Goal: Information Seeking & Learning: Learn about a topic

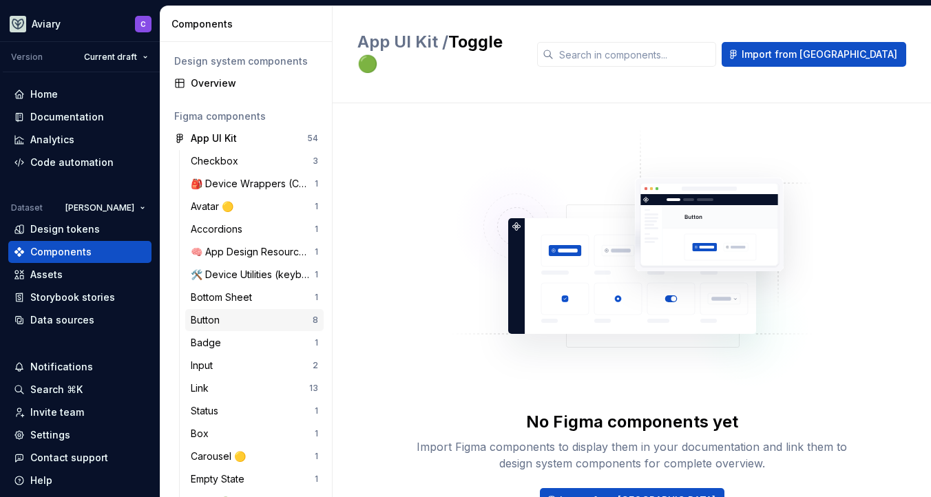
click at [252, 321] on div "Button" at bounding box center [252, 320] width 122 height 14
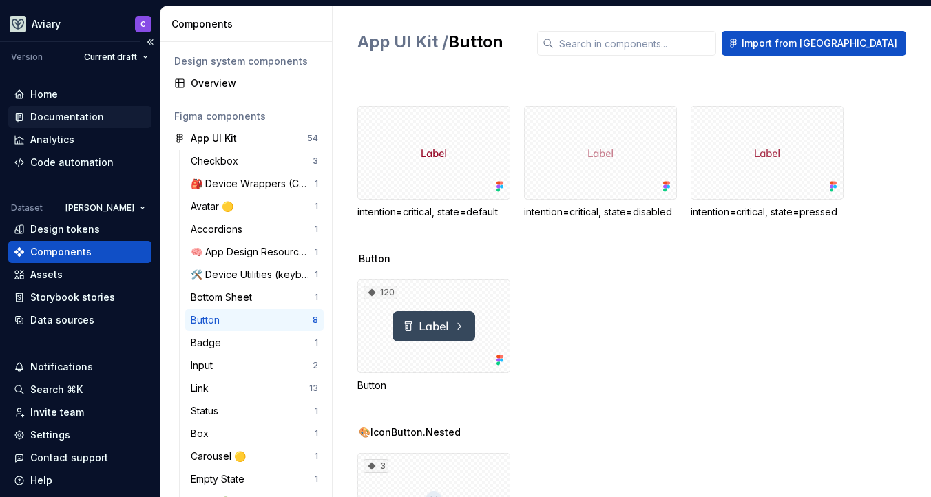
click at [89, 120] on div "Documentation" at bounding box center [67, 117] width 74 height 14
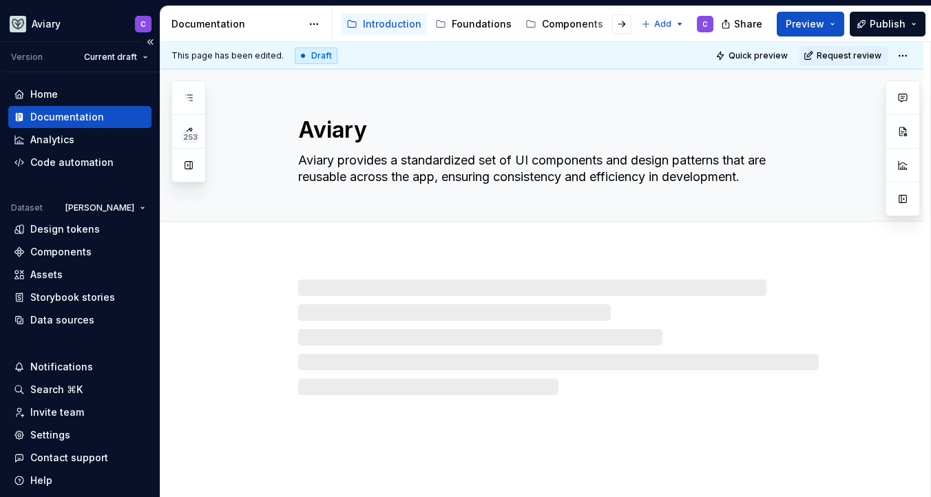
click at [19, 116] on icon at bounding box center [21, 117] width 5 height 8
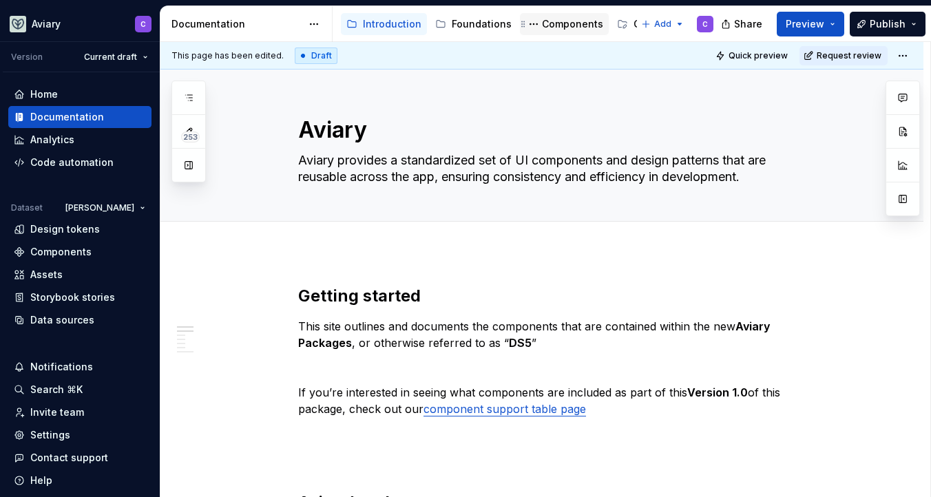
click at [551, 31] on div "Components" at bounding box center [564, 24] width 78 height 17
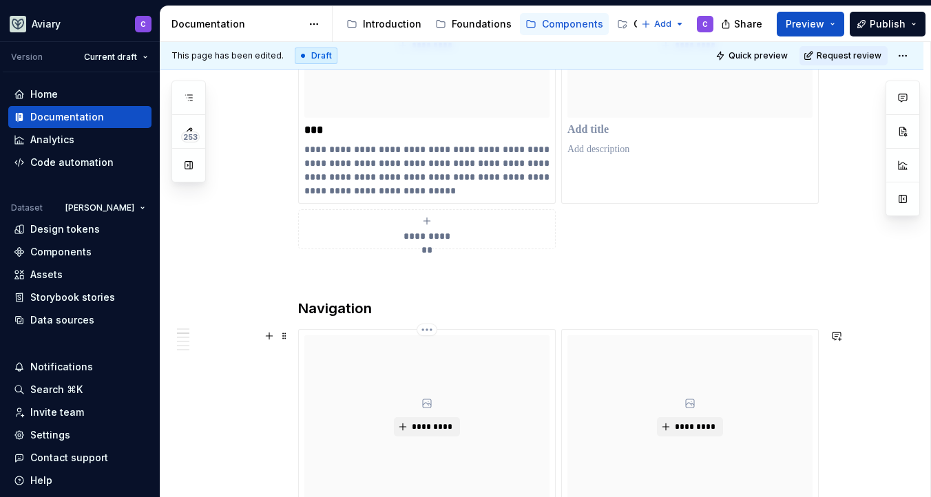
scroll to position [976, 0]
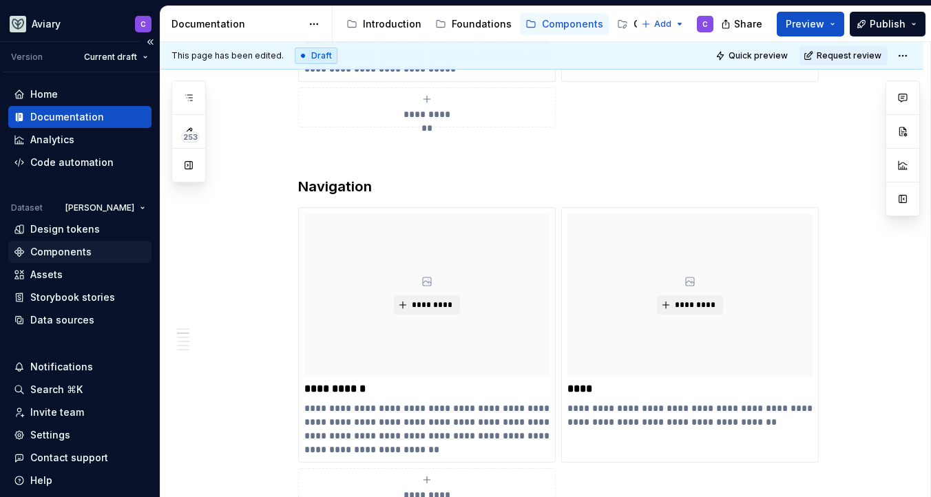
click at [58, 255] on div "Components" at bounding box center [60, 252] width 61 height 14
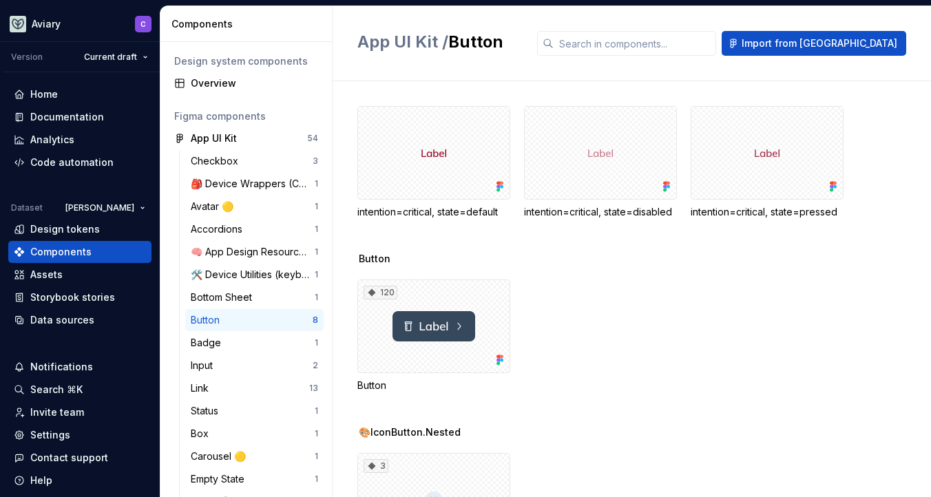
click at [271, 319] on div "Button" at bounding box center [252, 320] width 122 height 14
click at [92, 116] on div "Documentation" at bounding box center [67, 117] width 74 height 14
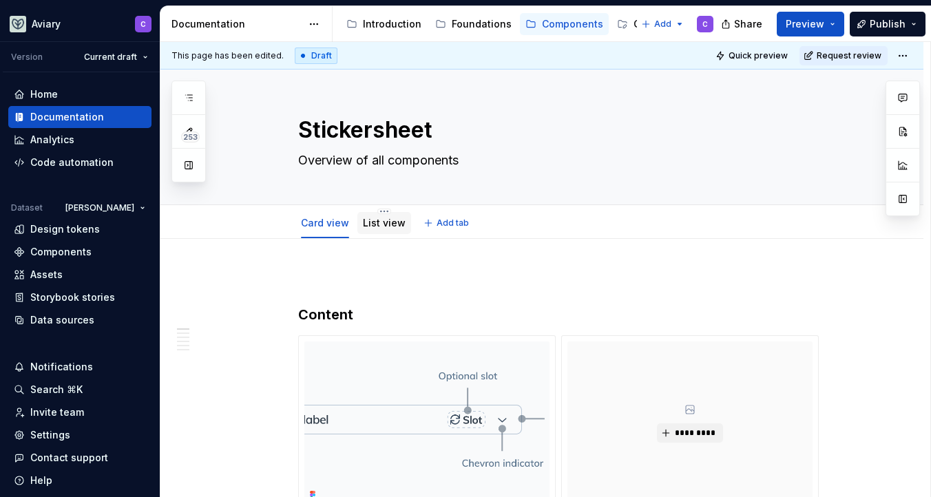
click at [387, 223] on link "List view" at bounding box center [384, 223] width 43 height 12
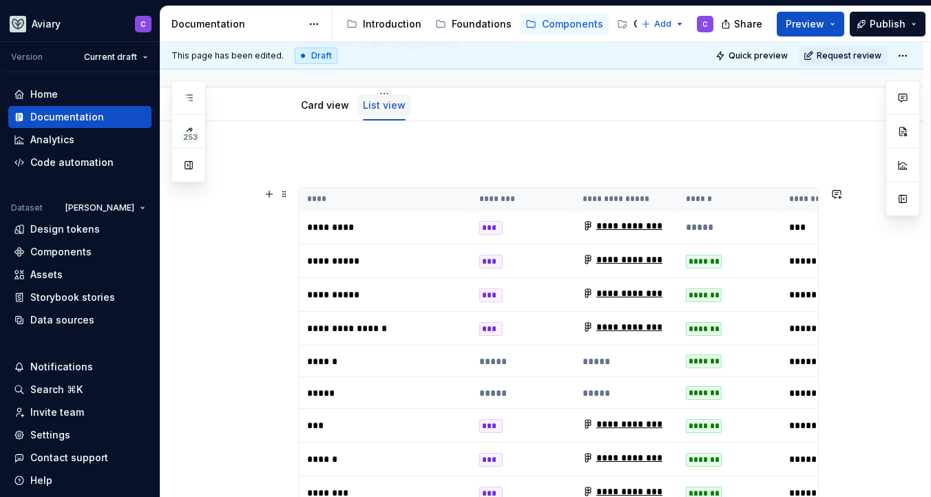
scroll to position [237, 0]
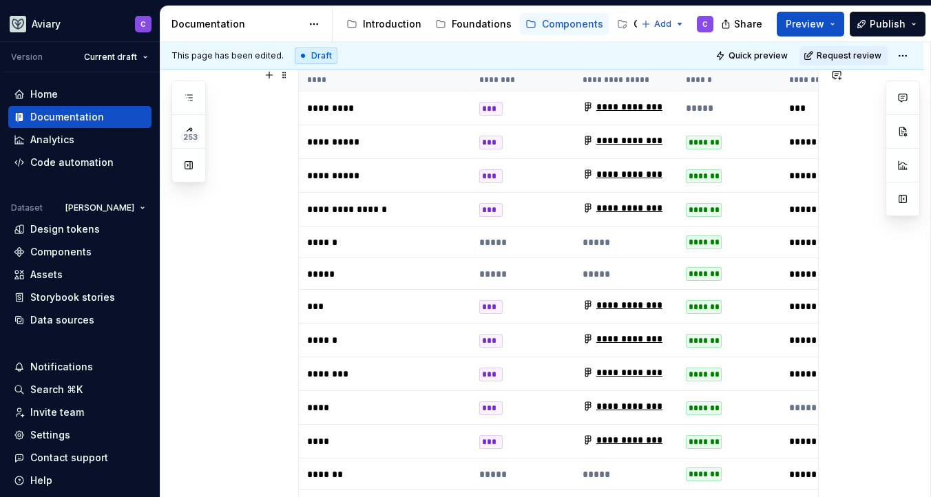
click at [374, 337] on p "******" at bounding box center [385, 340] width 156 height 14
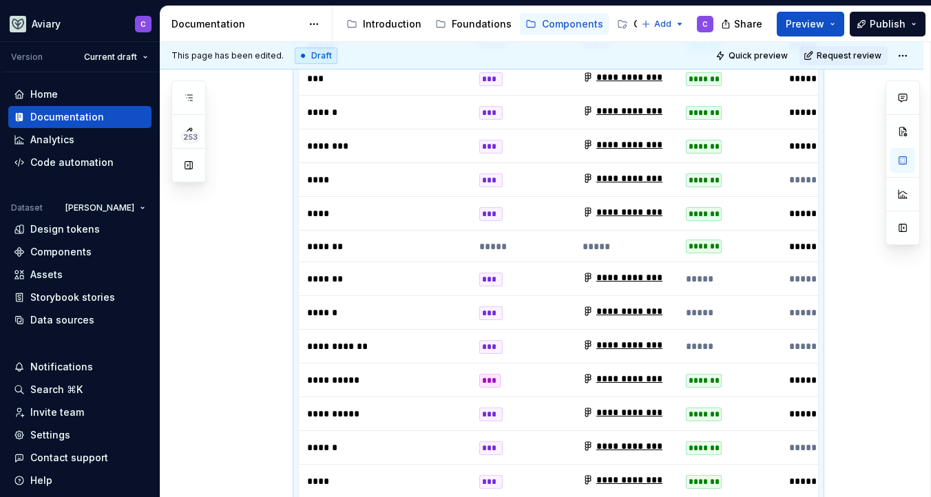
scroll to position [500, 0]
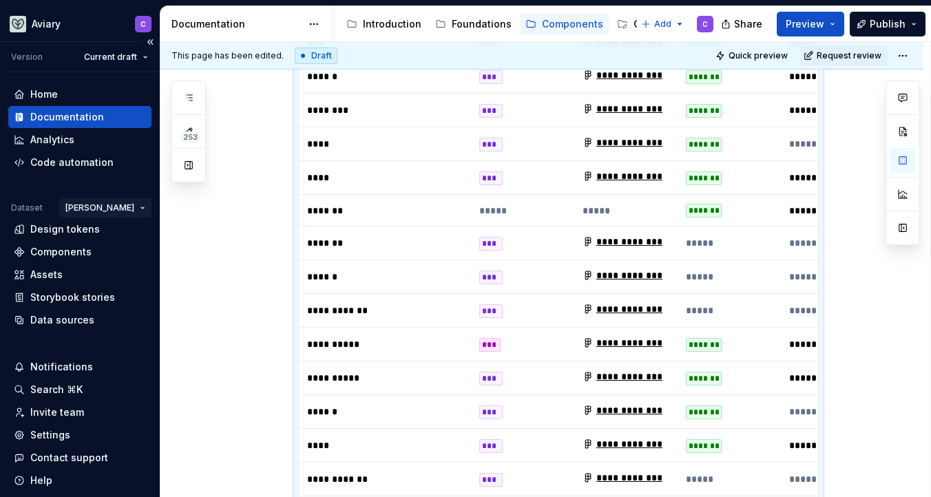
click at [127, 209] on html "Aviary C Version Current draft Home Documentation Analytics Code automation Dat…" at bounding box center [465, 248] width 931 height 497
click at [31, 254] on html "Aviary C Version Current draft Home Documentation Analytics Code automation Dat…" at bounding box center [465, 248] width 931 height 497
click at [31, 252] on div "Components" at bounding box center [60, 252] width 61 height 14
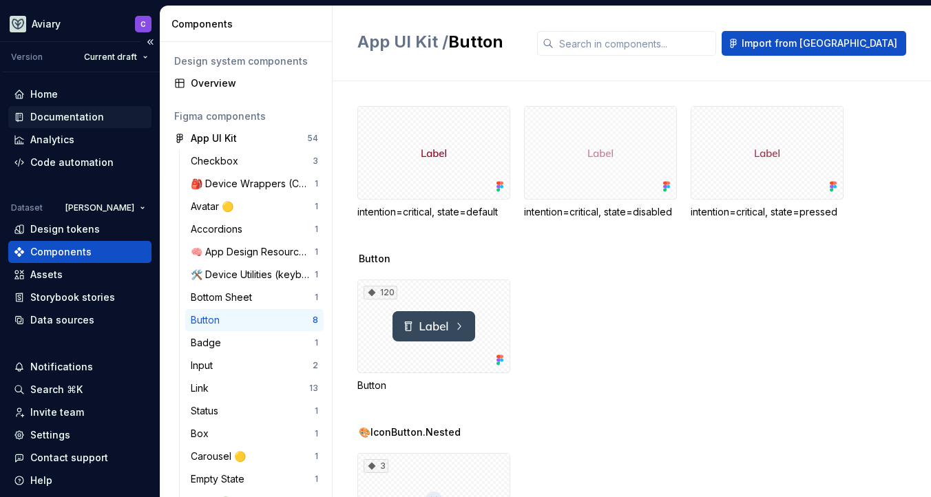
click at [97, 118] on div "Documentation" at bounding box center [67, 117] width 74 height 14
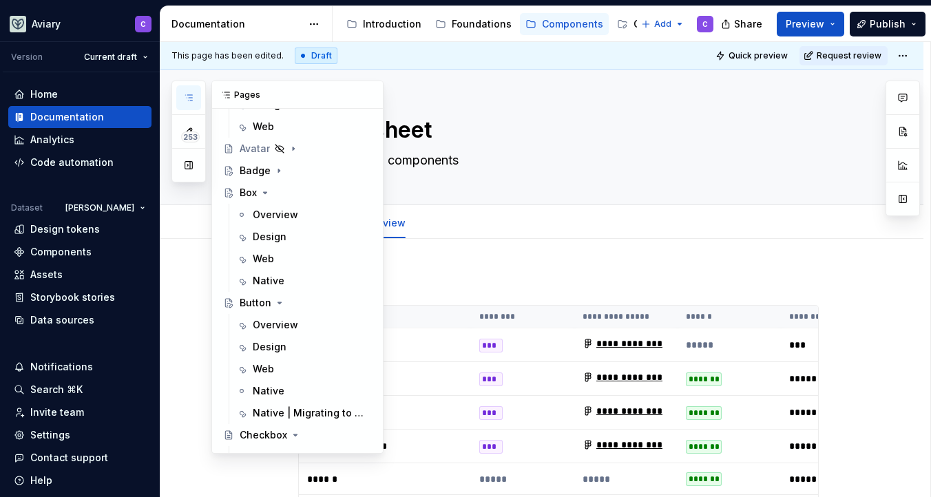
scroll to position [1017, 0]
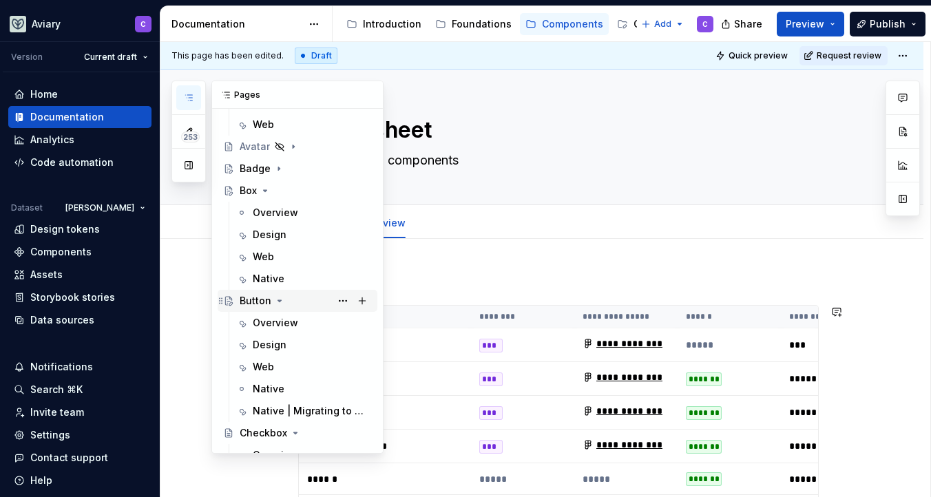
click at [264, 301] on div "Button" at bounding box center [256, 301] width 32 height 14
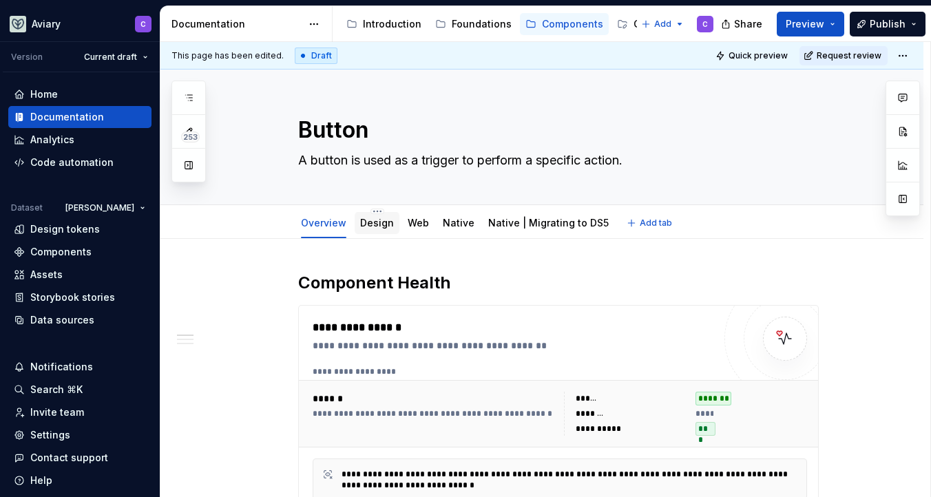
click at [393, 218] on link "Design" at bounding box center [377, 223] width 34 height 12
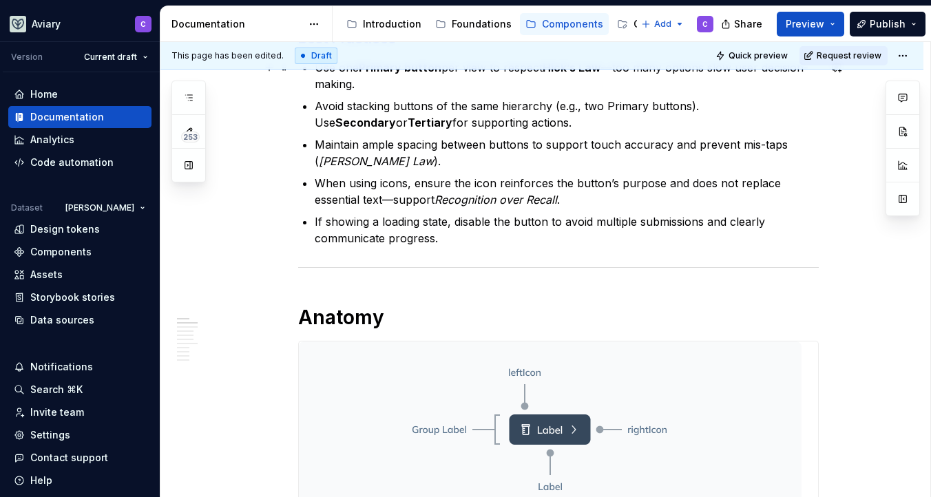
scroll to position [78, 0]
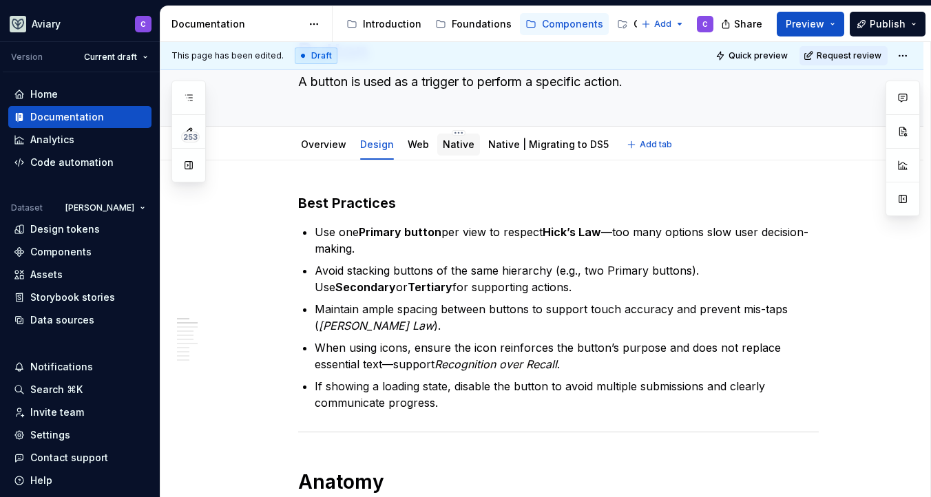
click at [463, 145] on link "Native" at bounding box center [459, 144] width 32 height 12
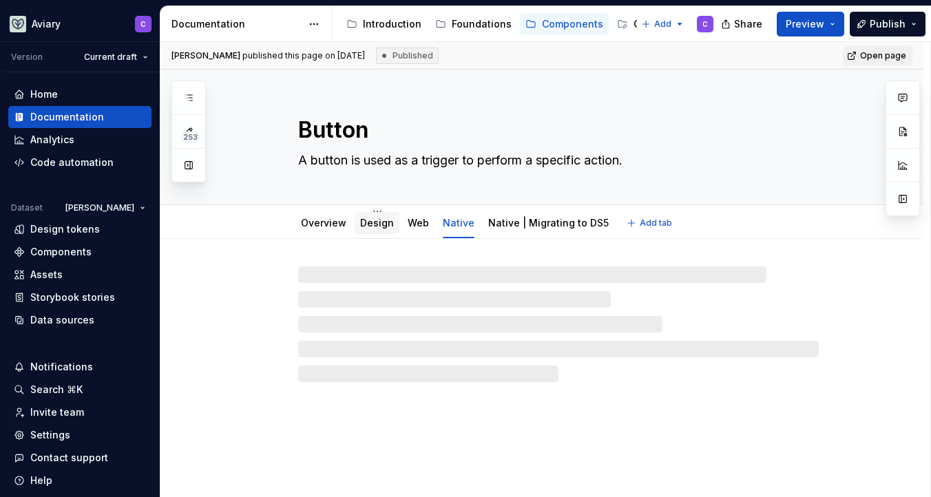
click at [373, 228] on link "Design" at bounding box center [377, 223] width 34 height 12
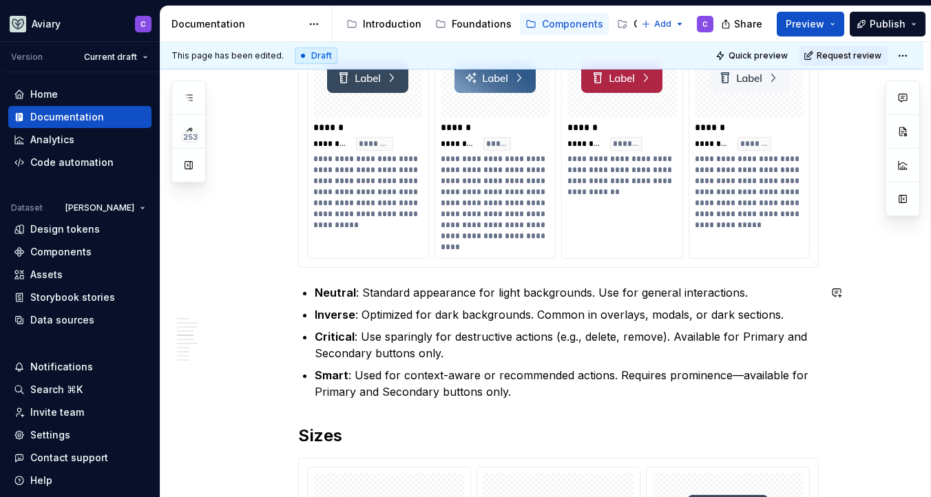
scroll to position [1497, 0]
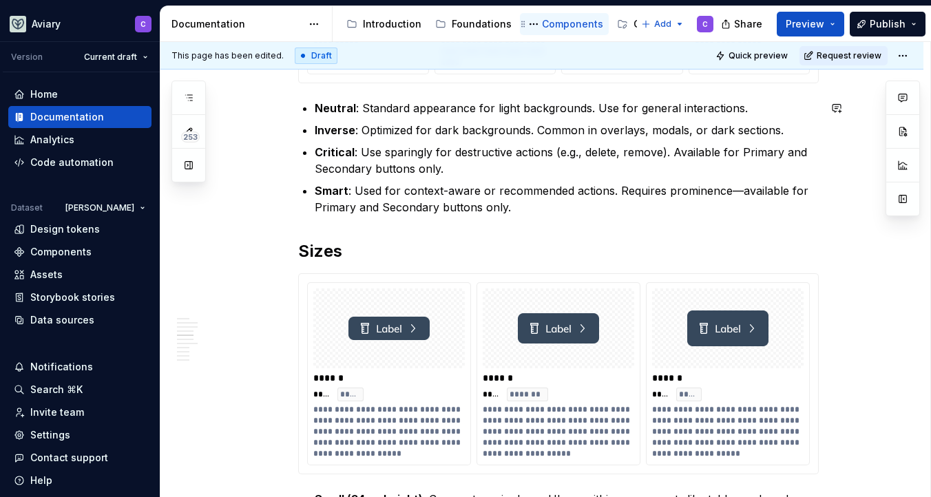
type textarea "*"
